Goal: Information Seeking & Learning: Check status

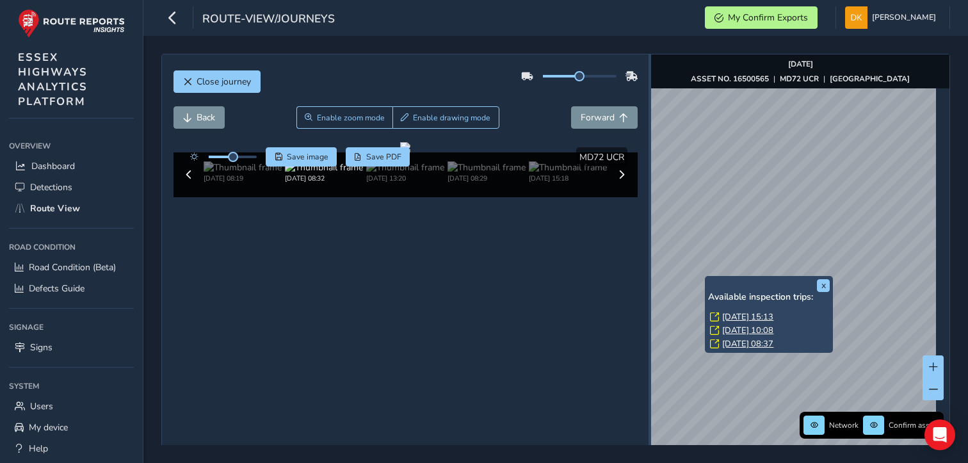
drag, startPoint x: 668, startPoint y: 282, endPoint x: 641, endPoint y: 274, distance: 28.1
click at [649, 274] on div at bounding box center [650, 271] width 3 height 435
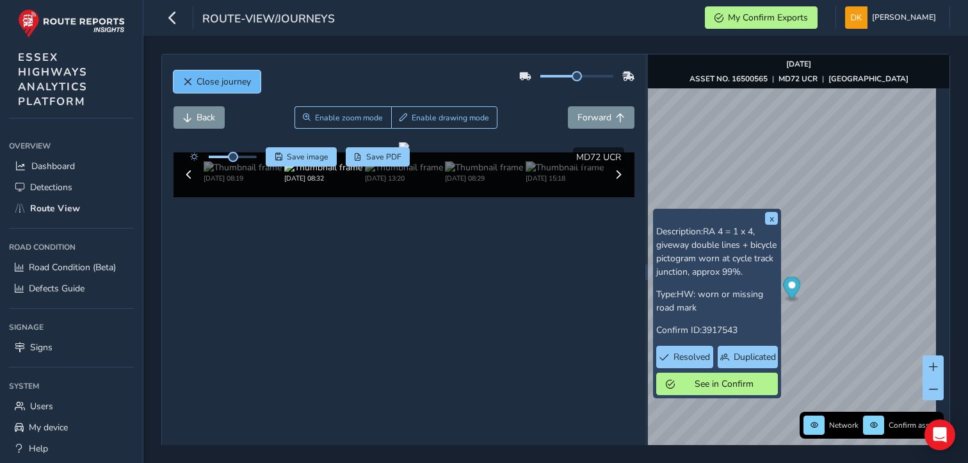
click at [229, 88] on button "Close journey" at bounding box center [216, 81] width 87 height 22
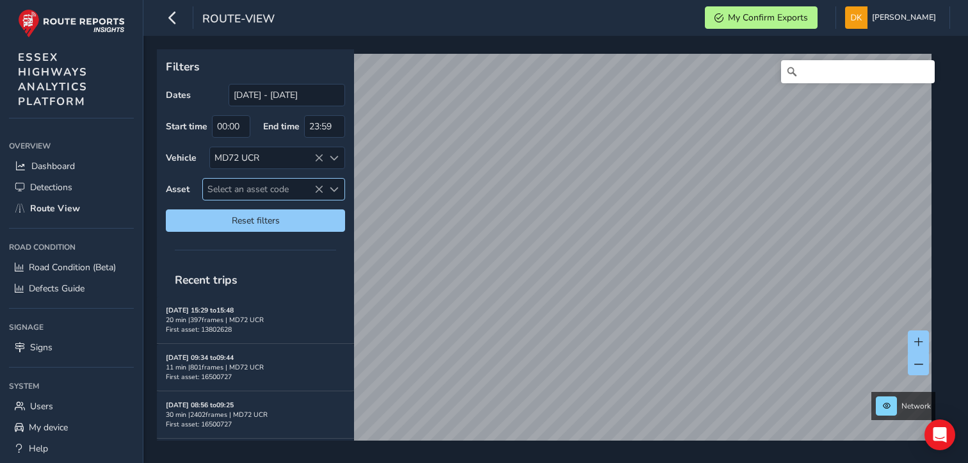
click at [245, 191] on span "Select an asset code" at bounding box center [263, 189] width 120 height 21
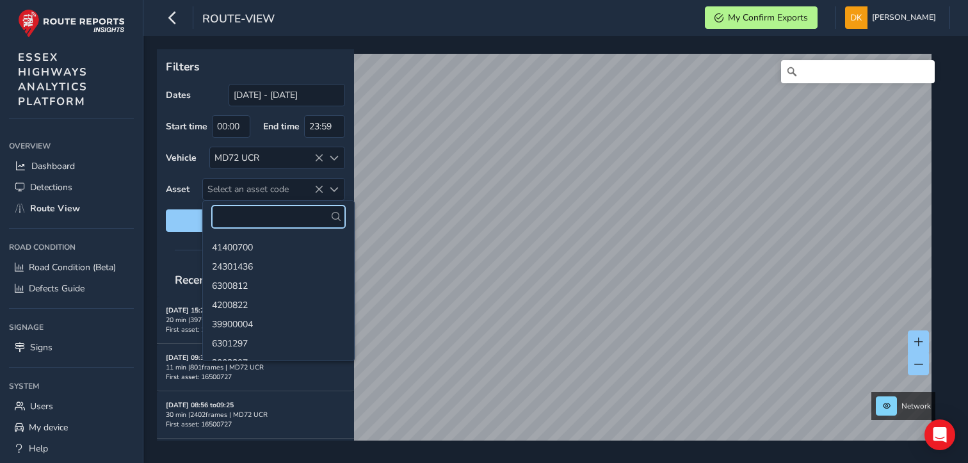
paste input "16500378"
type input "16500378"
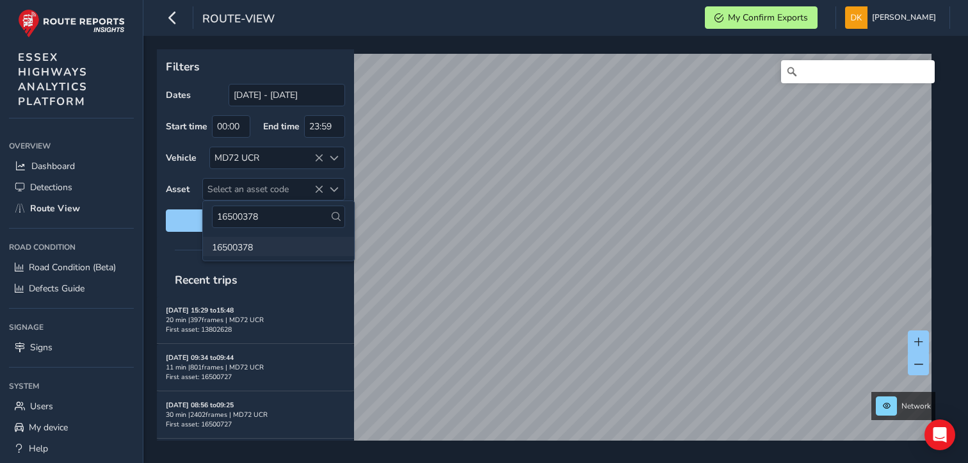
click at [230, 248] on li "16500378" at bounding box center [278, 246] width 151 height 19
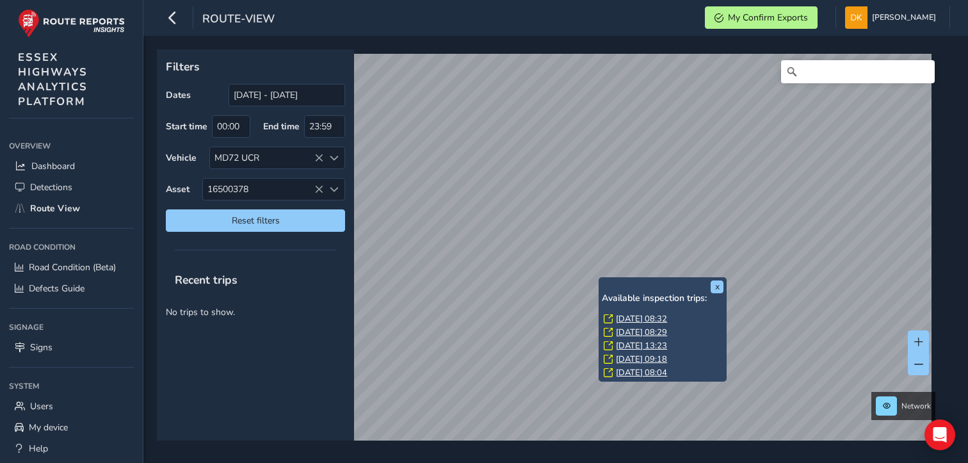
click at [635, 319] on link "[DATE] 08:32" at bounding box center [641, 319] width 51 height 12
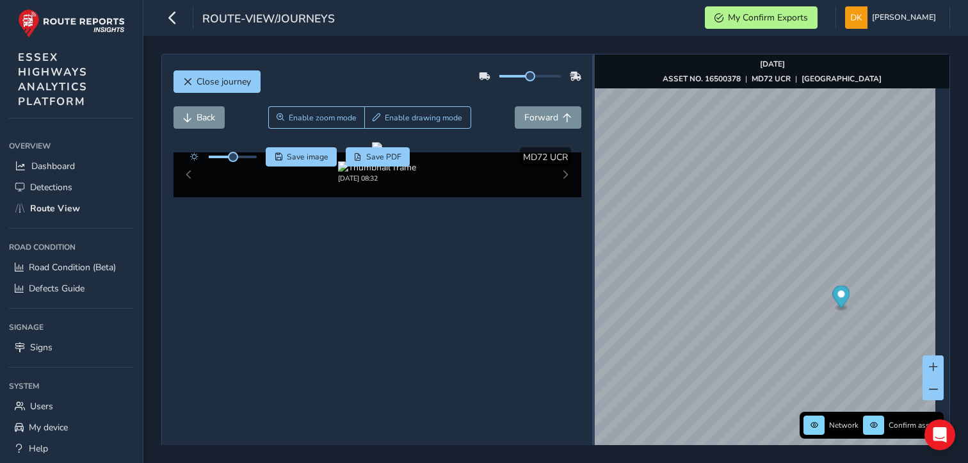
drag, startPoint x: 666, startPoint y: 277, endPoint x: 586, endPoint y: 266, distance: 80.1
click at [586, 266] on div "Close journey Back Enable zoom mode Enable drawing mode Forward Click and Drag …" at bounding box center [555, 272] width 789 height 437
click at [305, 156] on span "Save image" at bounding box center [308, 157] width 42 height 10
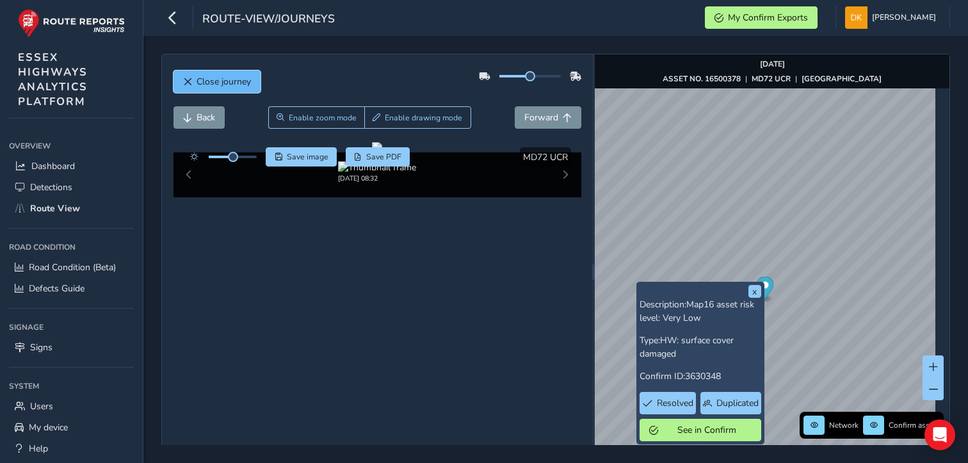
click at [209, 86] on span "Close journey" at bounding box center [224, 82] width 54 height 12
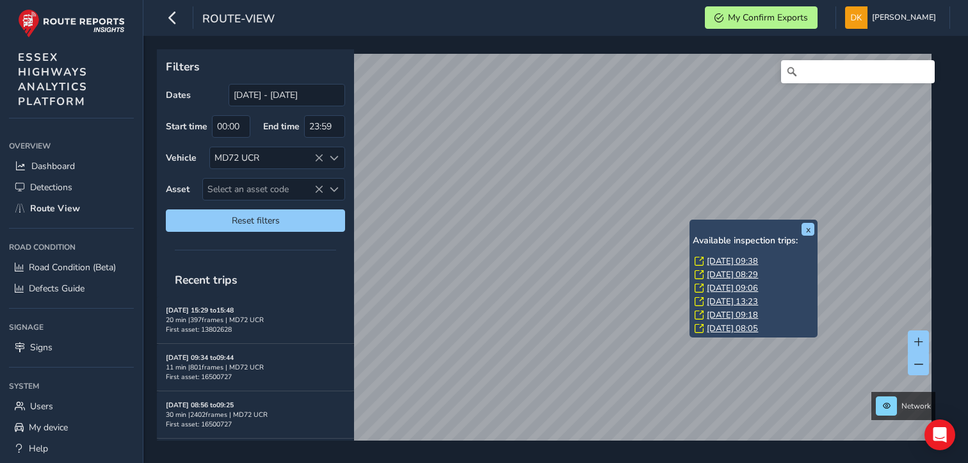
click at [712, 262] on link "[DATE] 09:38" at bounding box center [732, 261] width 51 height 12
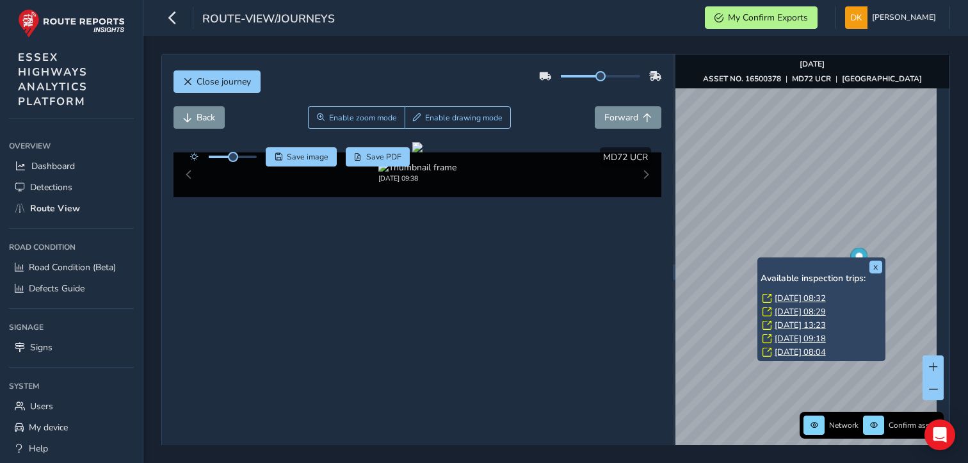
click at [793, 300] on link "[DATE] 08:32" at bounding box center [800, 299] width 51 height 12
click at [791, 296] on link "[DATE] 08:32" at bounding box center [800, 299] width 51 height 12
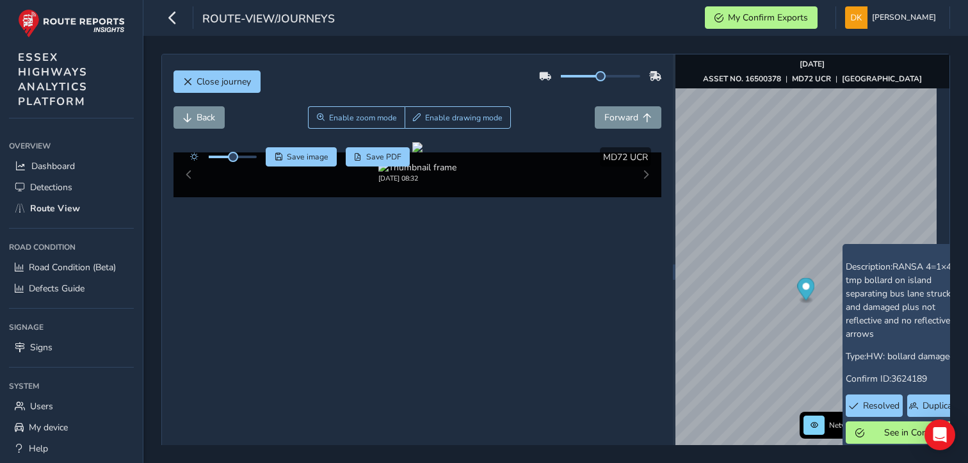
scroll to position [0, 30]
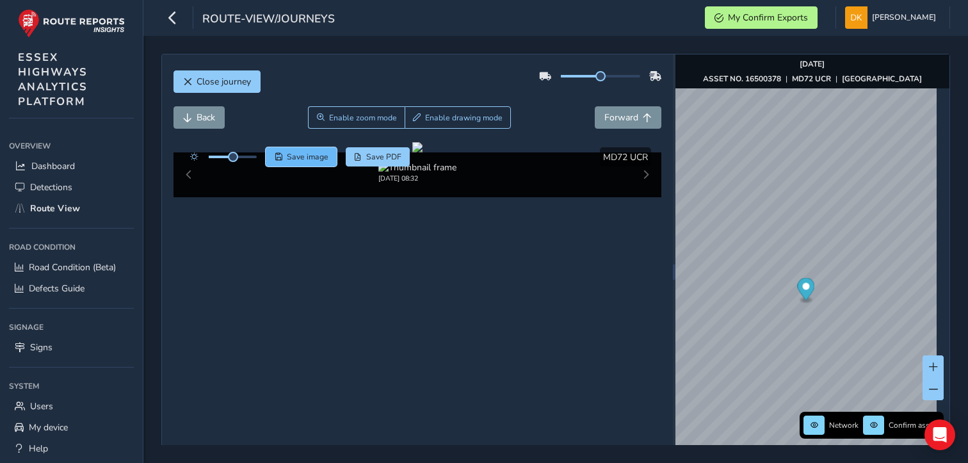
click at [310, 156] on span "Save image" at bounding box center [308, 157] width 42 height 10
click at [210, 86] on span "Close journey" at bounding box center [224, 82] width 54 height 12
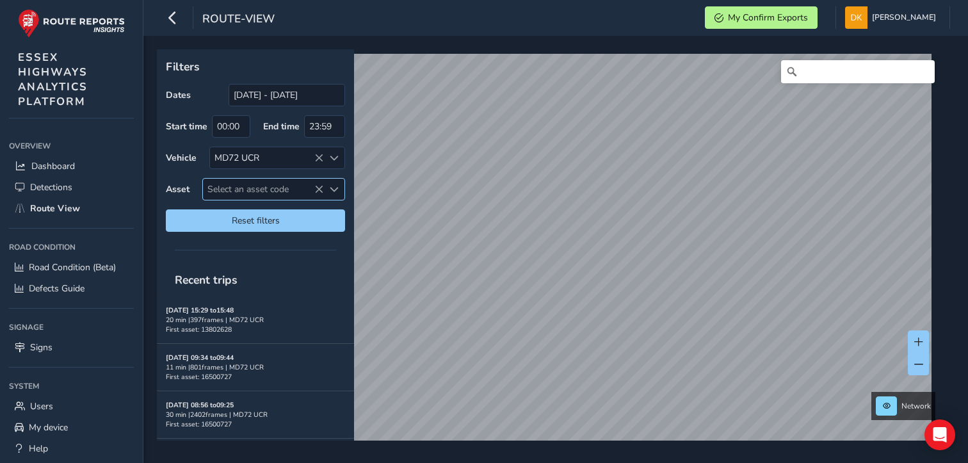
click at [268, 186] on span "Select an asset code" at bounding box center [263, 189] width 120 height 21
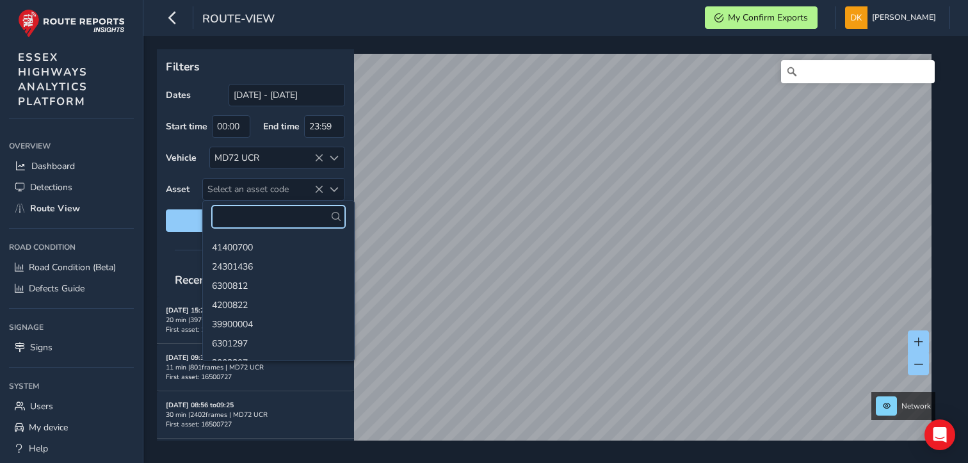
paste input "13802628"
type input "13802628"
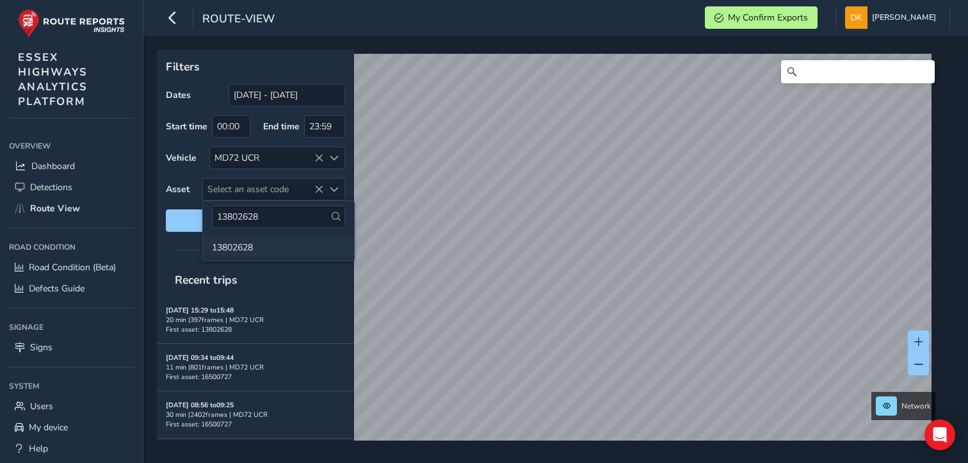
click at [243, 246] on li "13802628" at bounding box center [278, 246] width 151 height 19
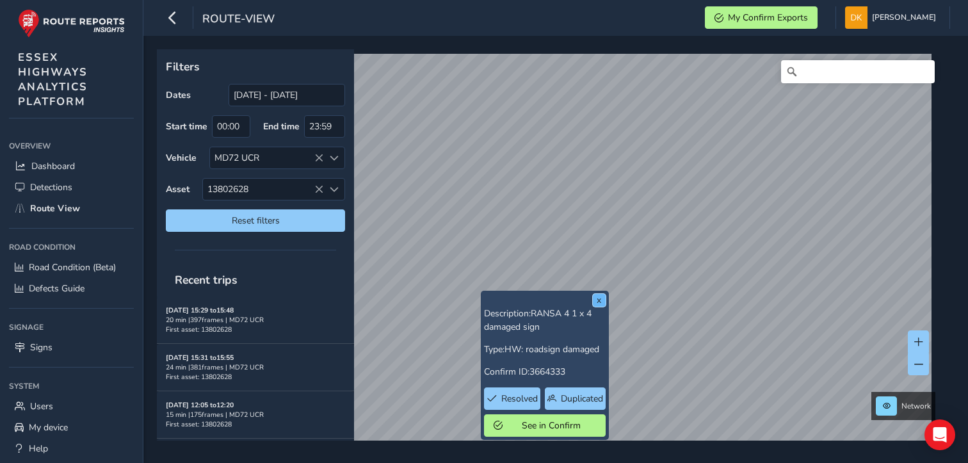
click at [599, 300] on button "x" at bounding box center [599, 300] width 13 height 13
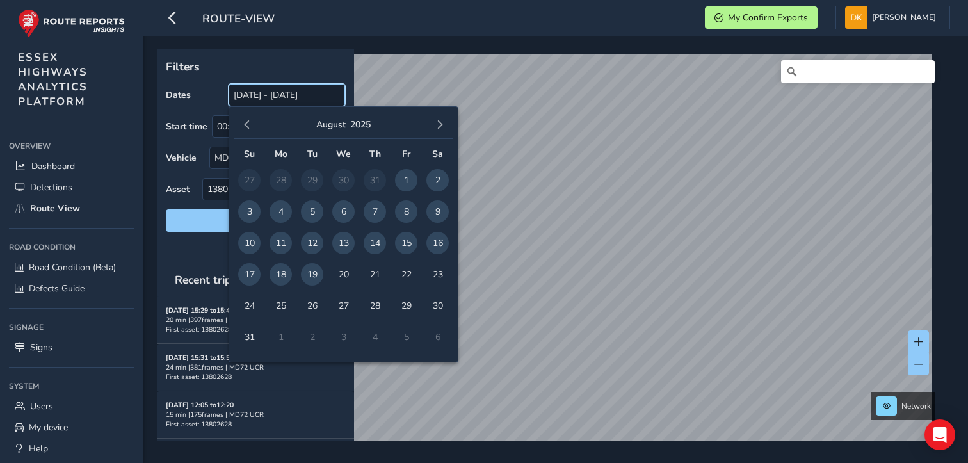
click at [273, 98] on input "[DATE] - [DATE]" at bounding box center [287, 95] width 117 height 22
click at [280, 278] on span "18" at bounding box center [281, 274] width 22 height 22
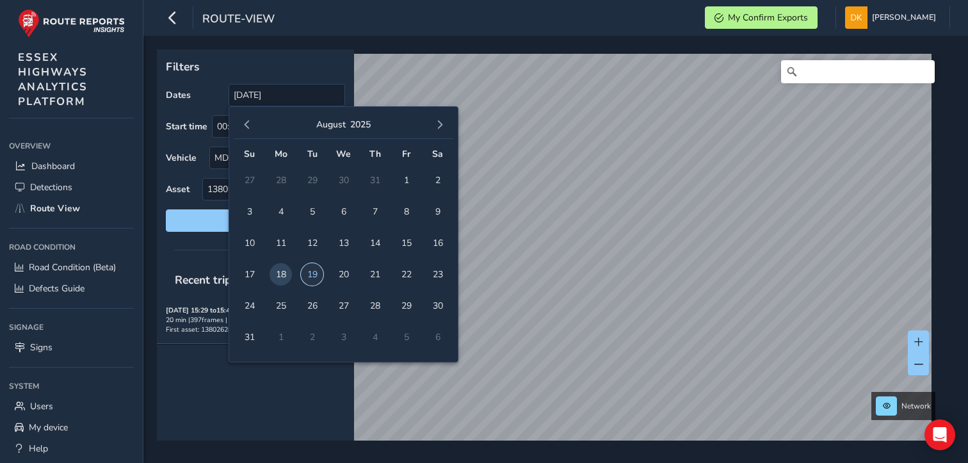
click at [313, 277] on span "19" at bounding box center [312, 274] width 22 height 22
type input "[DATE] - [DATE]"
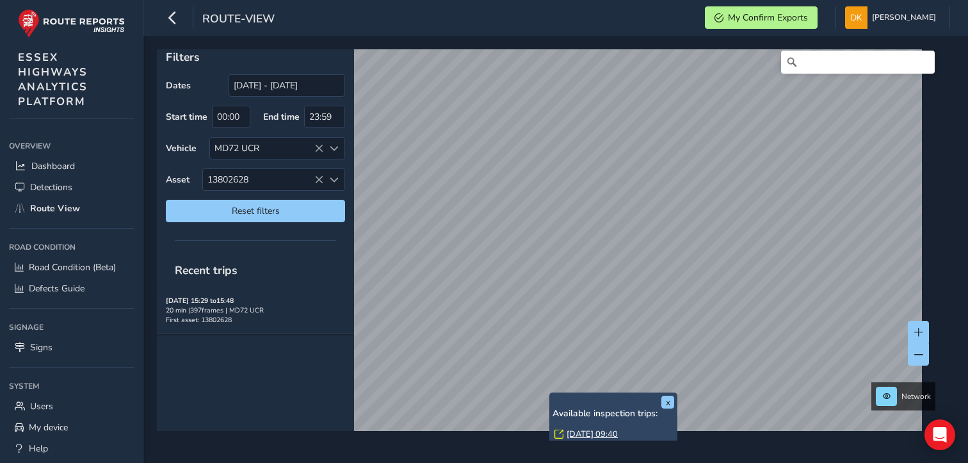
scroll to position [12, 0]
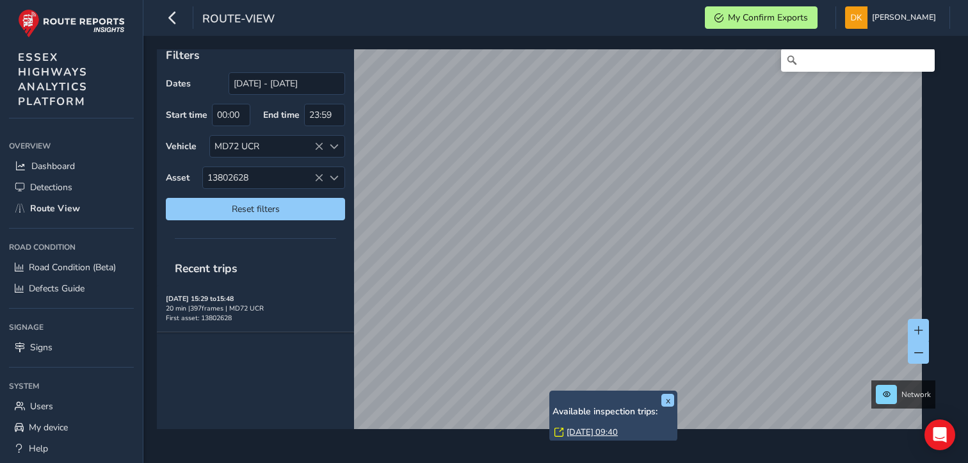
click at [576, 431] on link "[DATE] 09:40" at bounding box center [592, 432] width 51 height 12
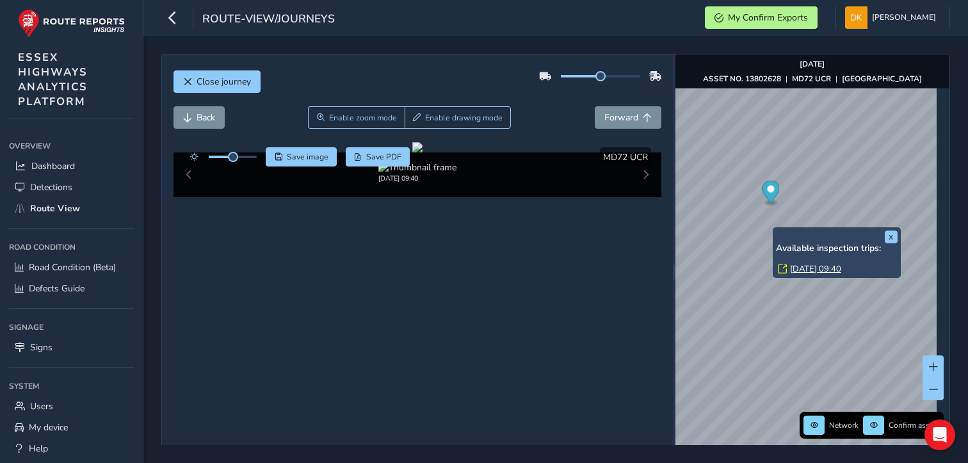
click at [799, 269] on link "[DATE] 09:40" at bounding box center [815, 269] width 51 height 12
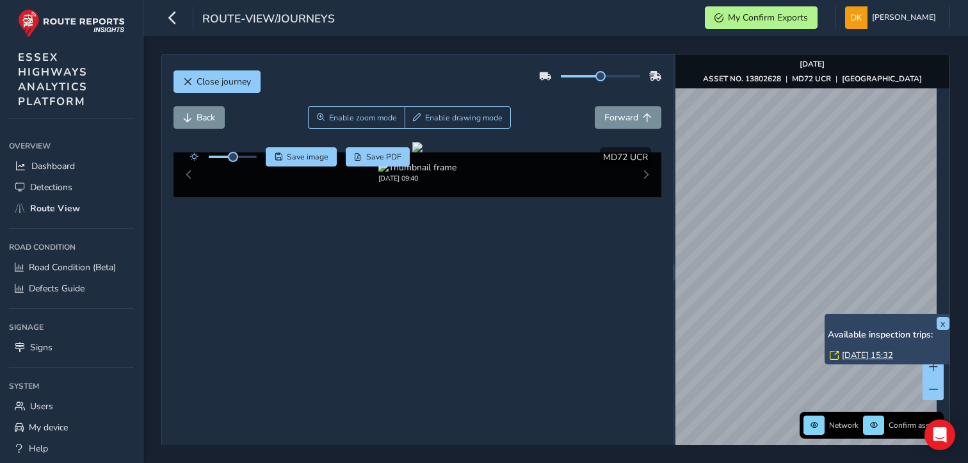
click at [850, 356] on link "[DATE] 15:32" at bounding box center [867, 356] width 51 height 12
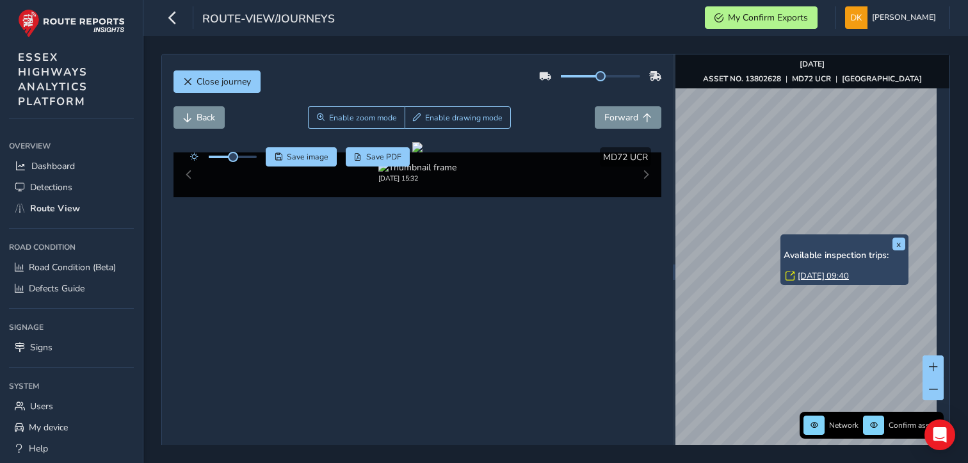
click at [809, 274] on link "[DATE] 09:40" at bounding box center [823, 276] width 51 height 12
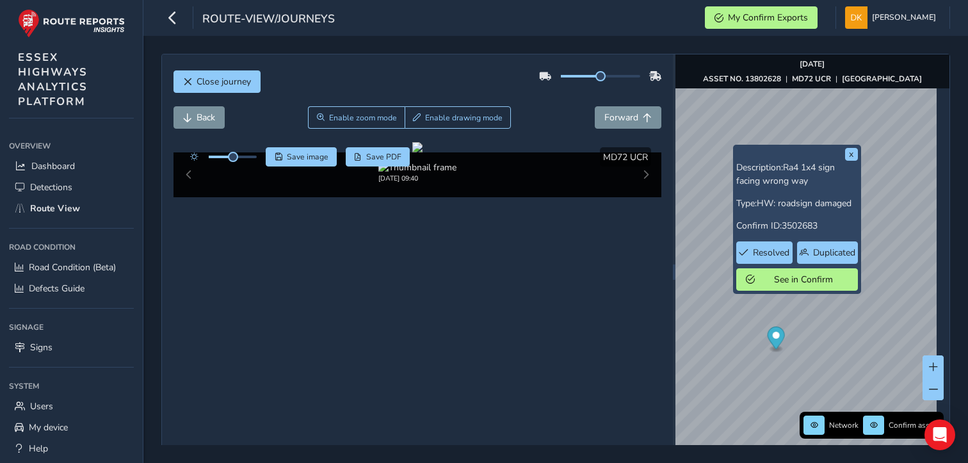
click at [761, 273] on div "x Description: Ra4 1x4 sign facing wrong way Type: HW: roadsign damaged Confirm…" at bounding box center [812, 271] width 275 height 435
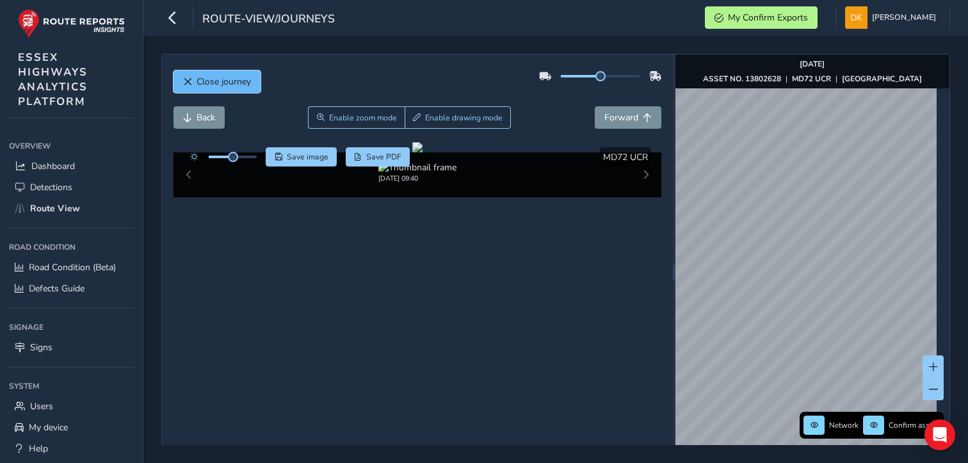
click at [214, 81] on span "Close journey" at bounding box center [224, 82] width 54 height 12
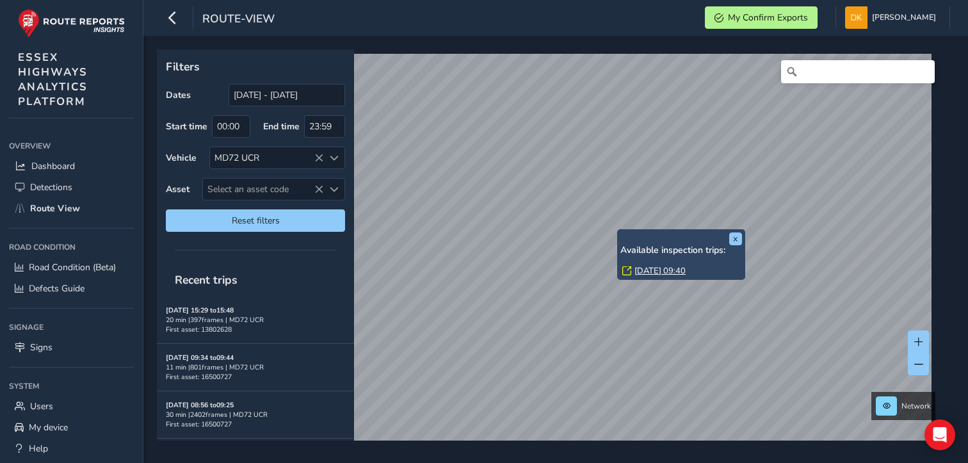
click at [652, 268] on link "[DATE] 09:40" at bounding box center [659, 271] width 51 height 12
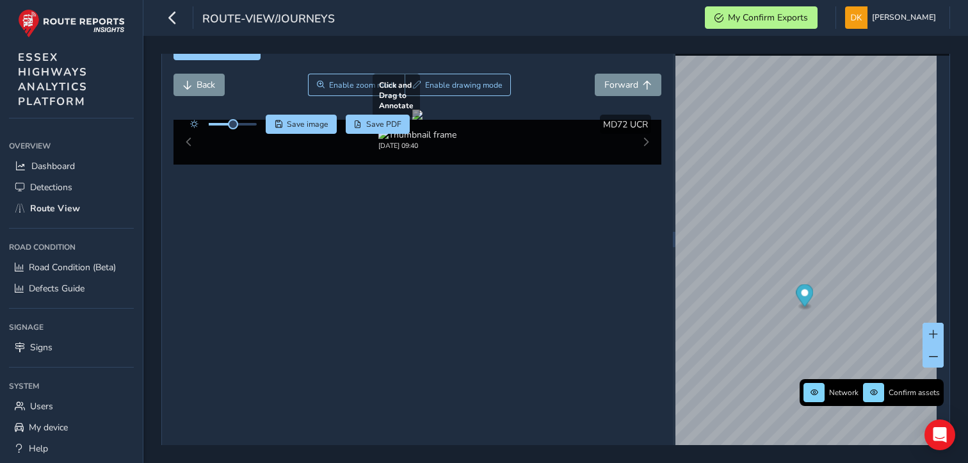
scroll to position [47, 0]
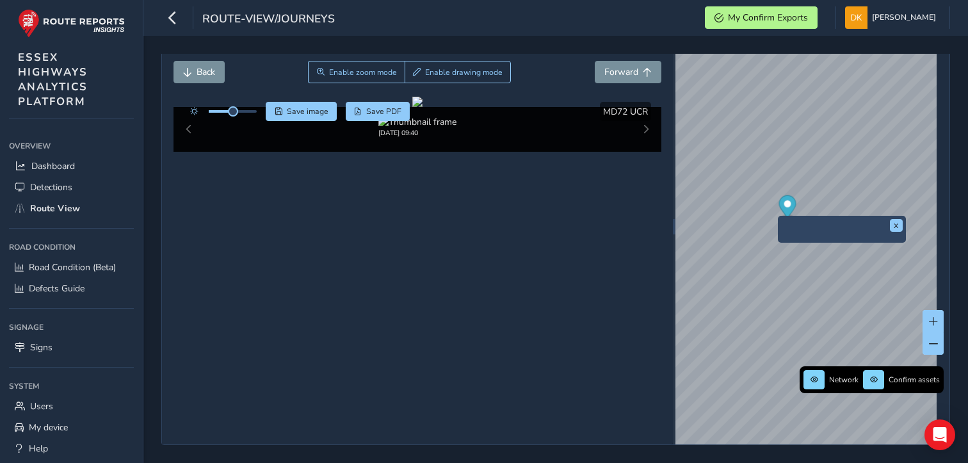
scroll to position [34, 0]
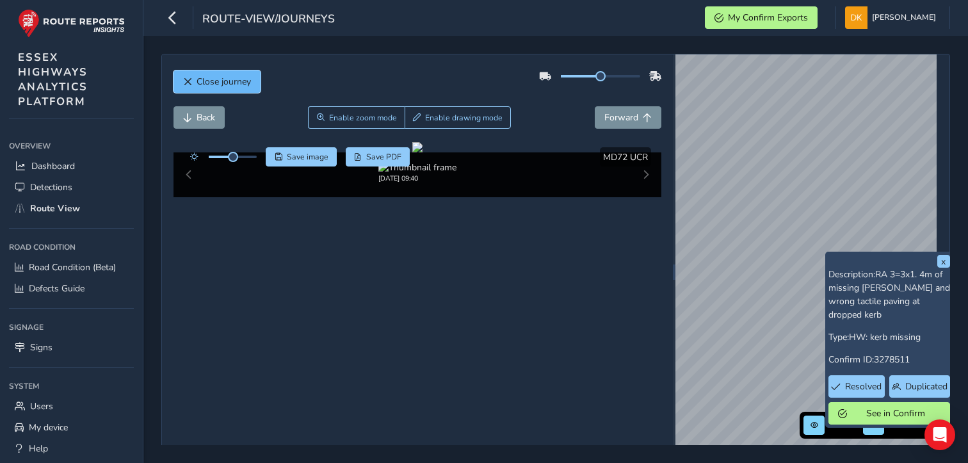
click at [235, 73] on button "Close journey" at bounding box center [216, 81] width 87 height 22
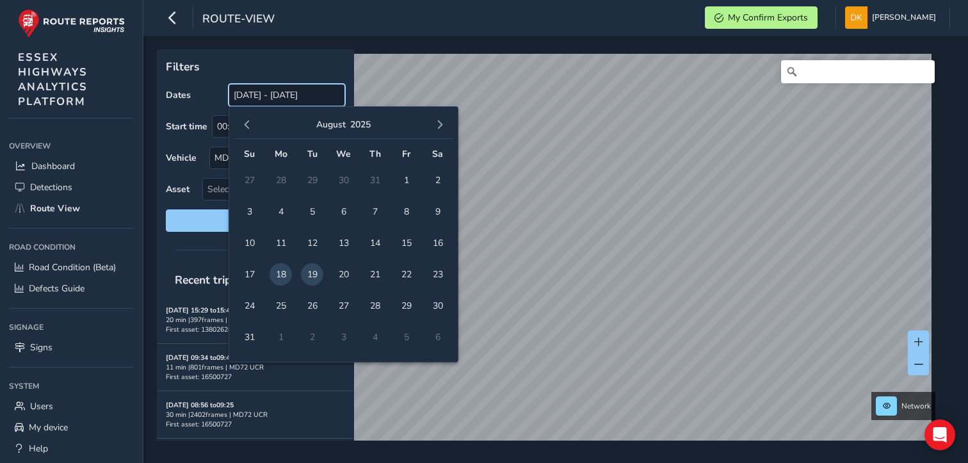
click at [274, 94] on input "[DATE] - [DATE]" at bounding box center [287, 95] width 117 height 22
click at [407, 243] on span "15" at bounding box center [406, 243] width 22 height 22
click at [284, 273] on span "18" at bounding box center [281, 274] width 22 height 22
type input "[DATE] - [DATE]"
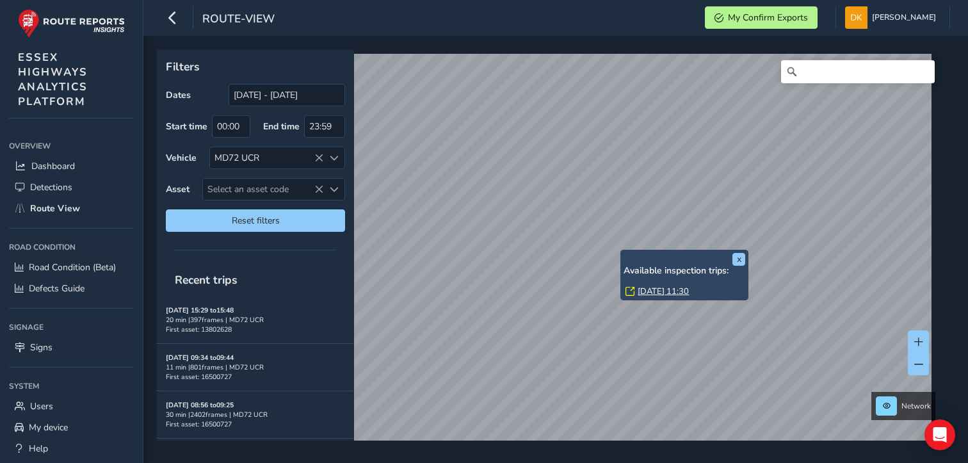
click at [647, 291] on link "[DATE] 11:30" at bounding box center [663, 292] width 51 height 12
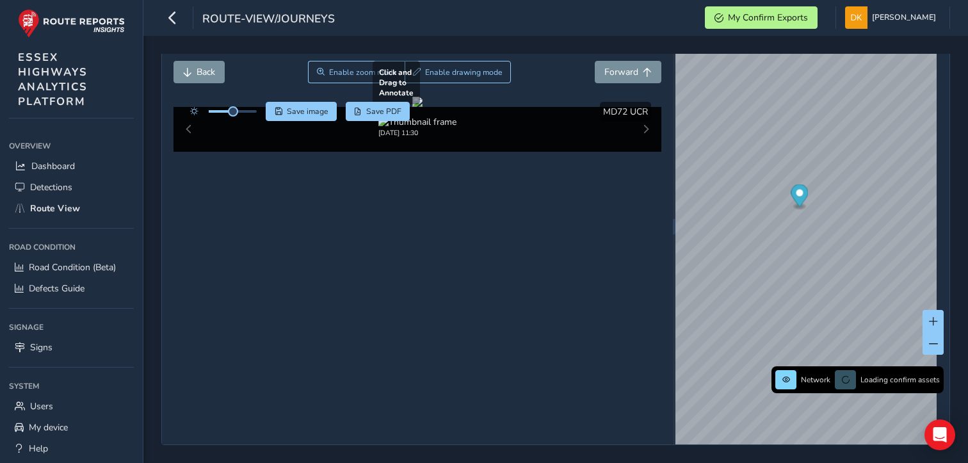
scroll to position [47, 0]
